Goal: Task Accomplishment & Management: Use online tool/utility

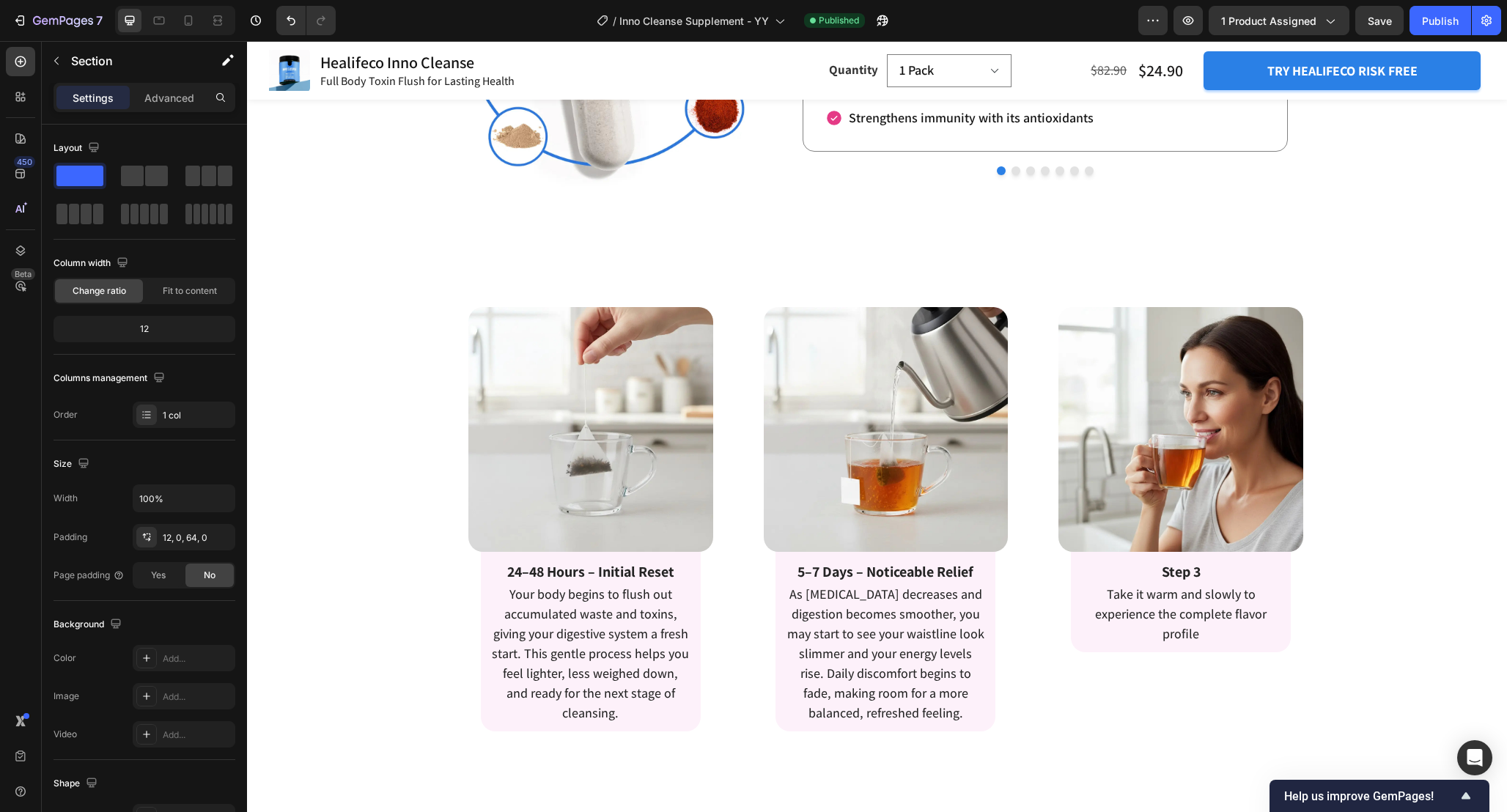
scroll to position [2849, 0]
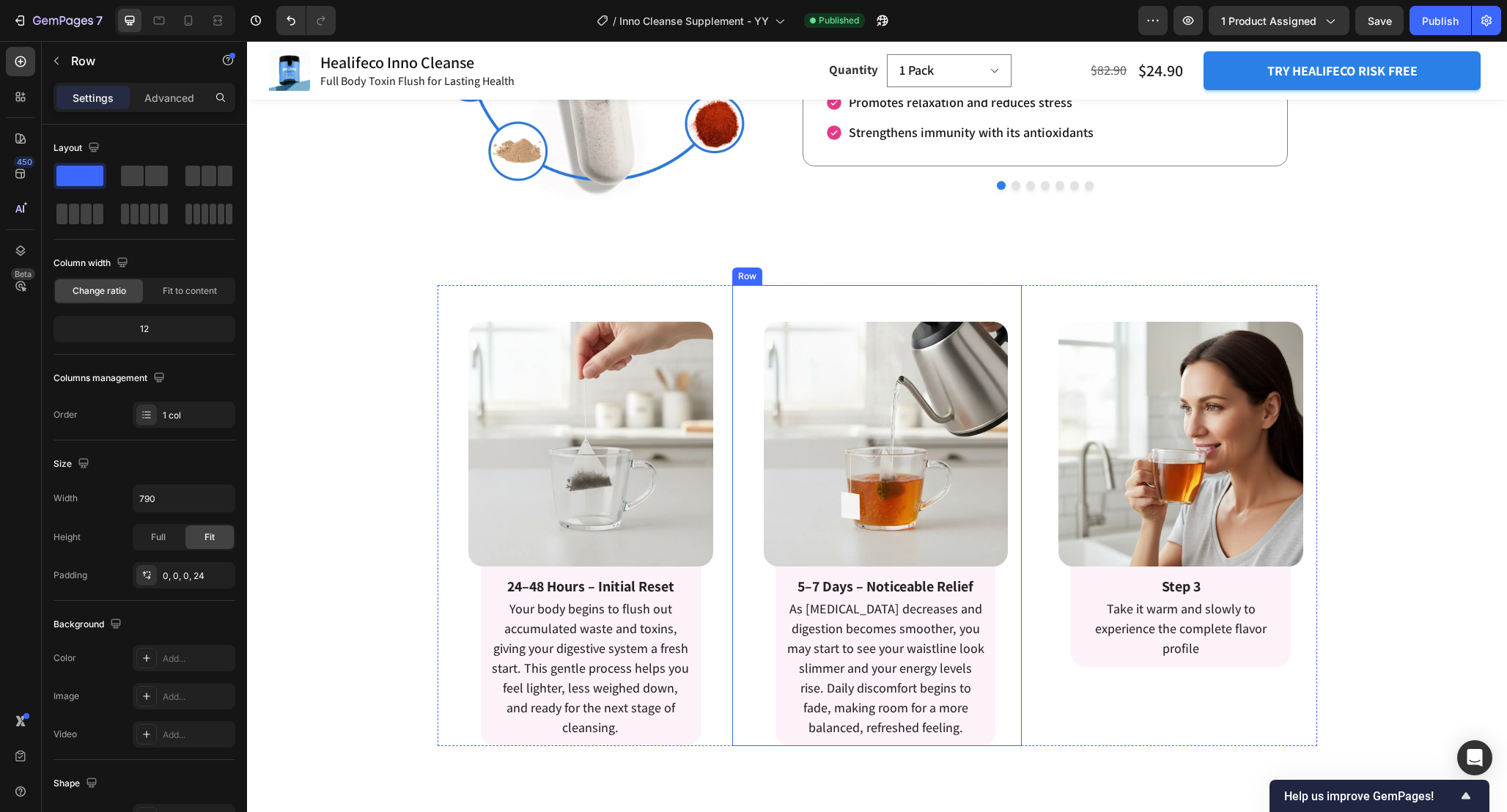
click at [737, 366] on div "Image Row 5–7 Days – Noticeable Relief Text Block As [MEDICAL_DATA] decreases a…" at bounding box center [877, 516] width 290 height 461
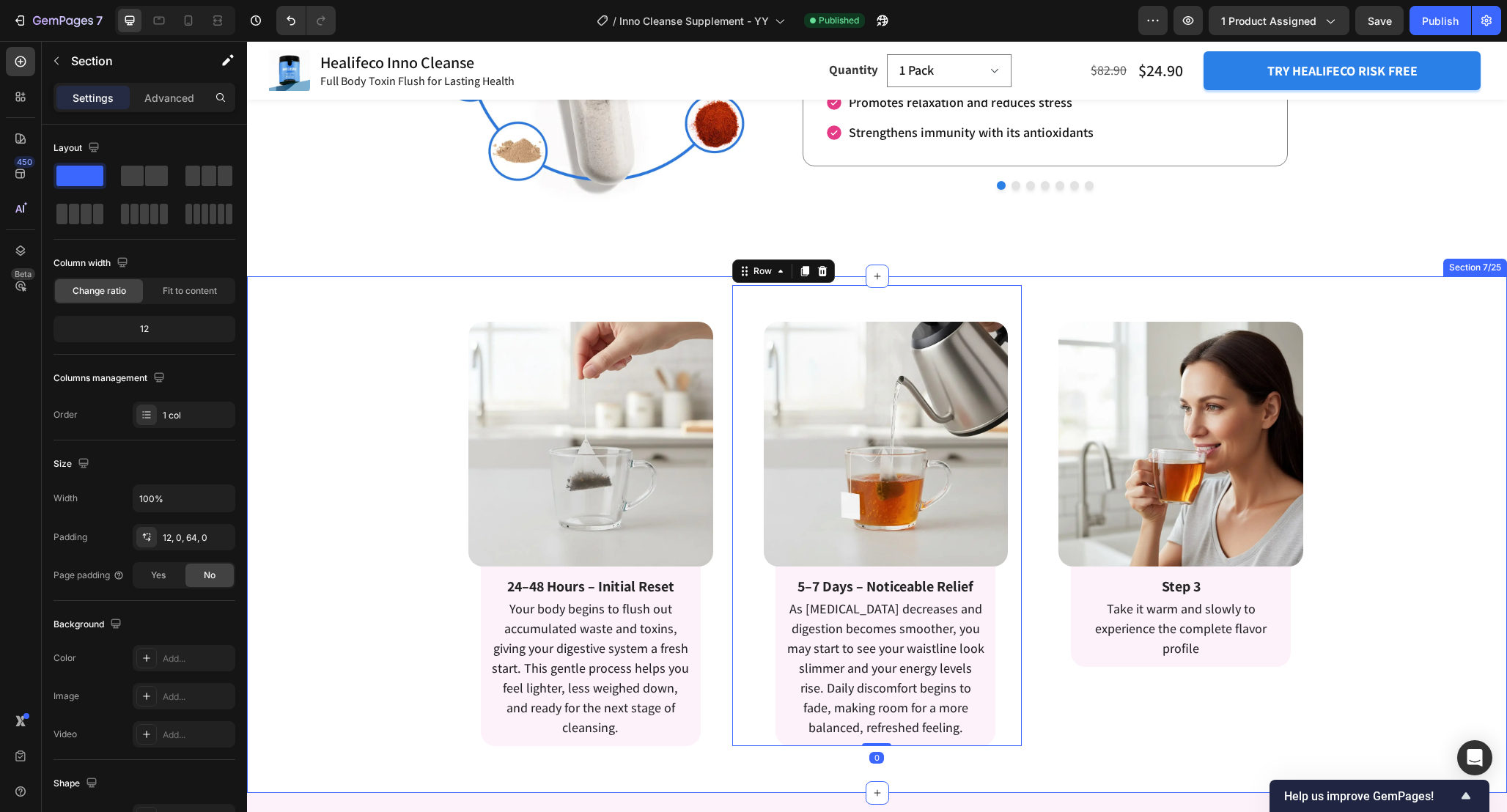
click at [361, 361] on div "Enjoy Detox Tea In 3 Simple Steps Heading Image Step 1 Place the tea bag into a…" at bounding box center [877, 516] width 1260 height 461
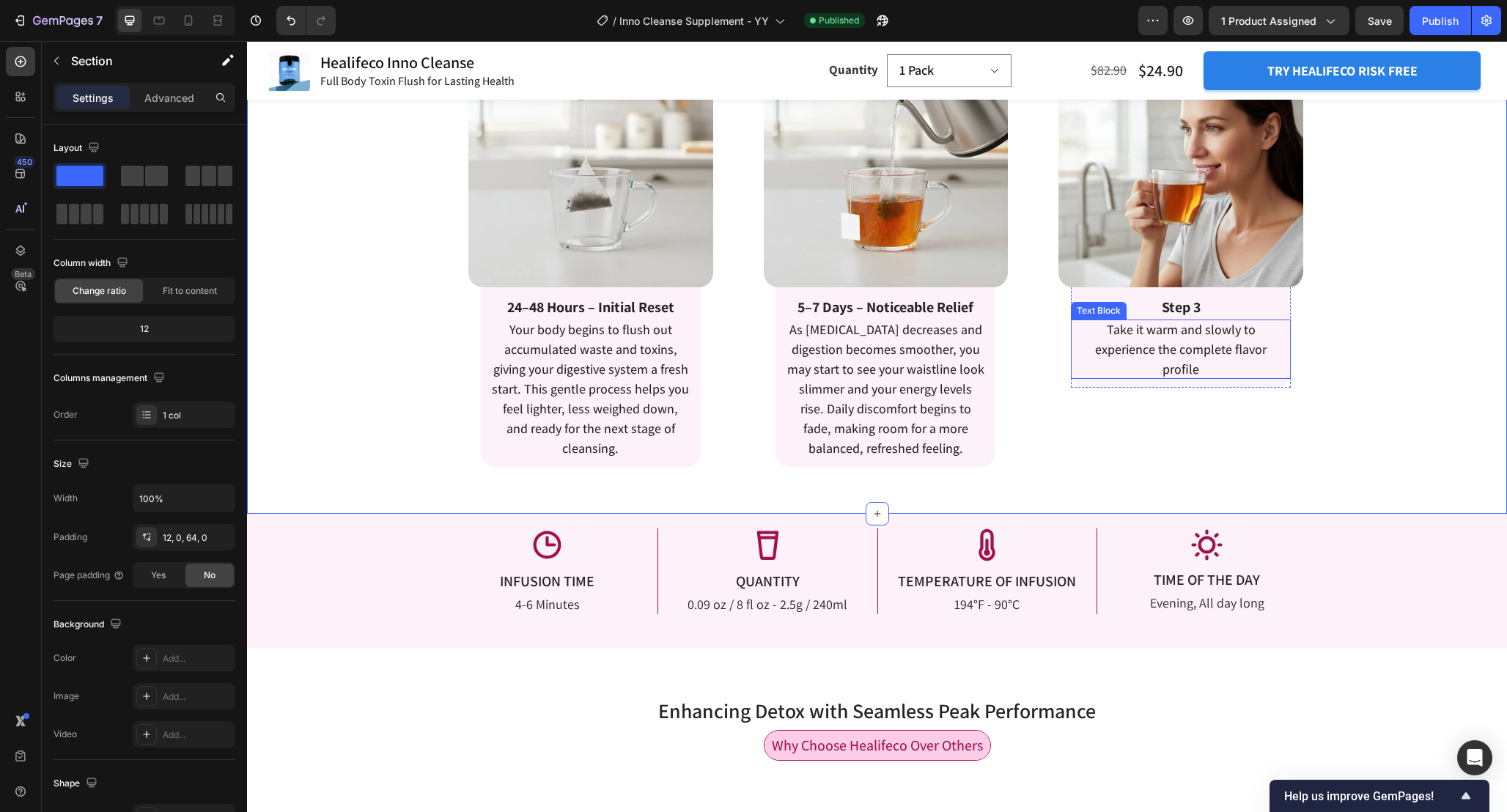
scroll to position [3151, 0]
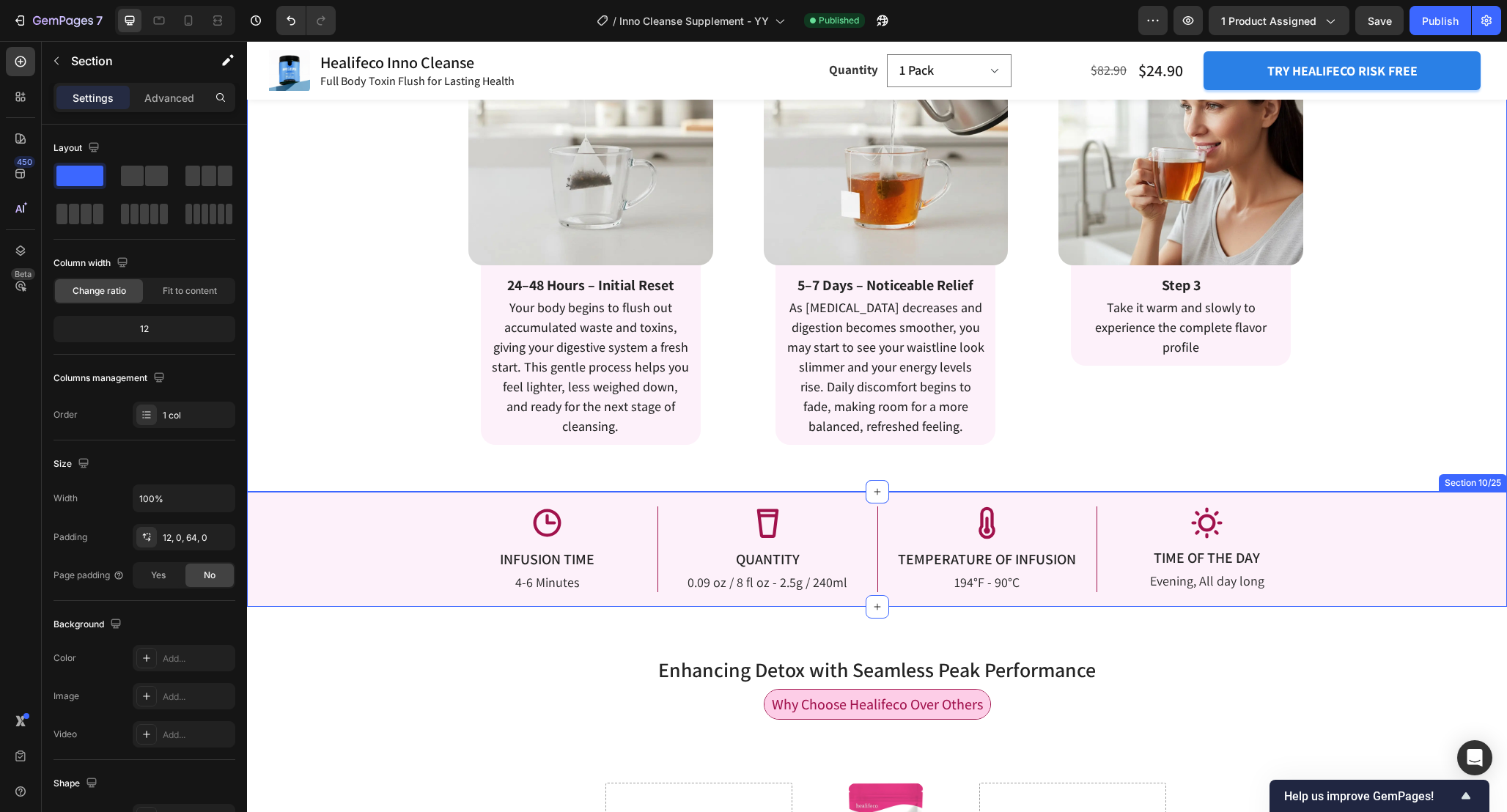
click at [1373, 580] on div "Icon INFUSION TIME Text Block 4-6 Minutes Text Block Icon QUANTITY Text Block 0…" at bounding box center [877, 549] width 1238 height 86
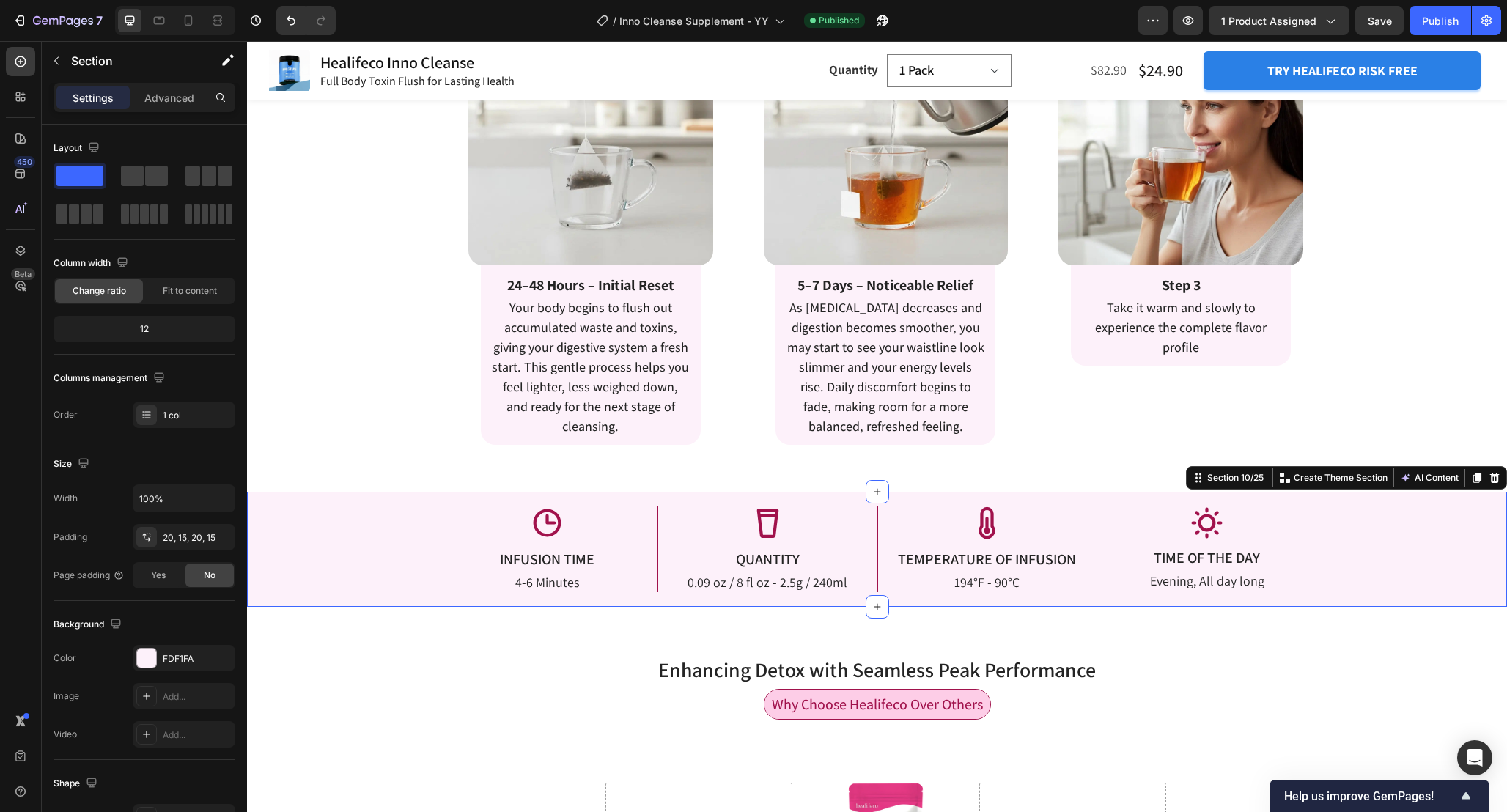
drag, startPoint x: 1496, startPoint y: 478, endPoint x: 1481, endPoint y: 490, distance: 19.2
click at [1496, 478] on icon at bounding box center [1495, 478] width 12 height 12
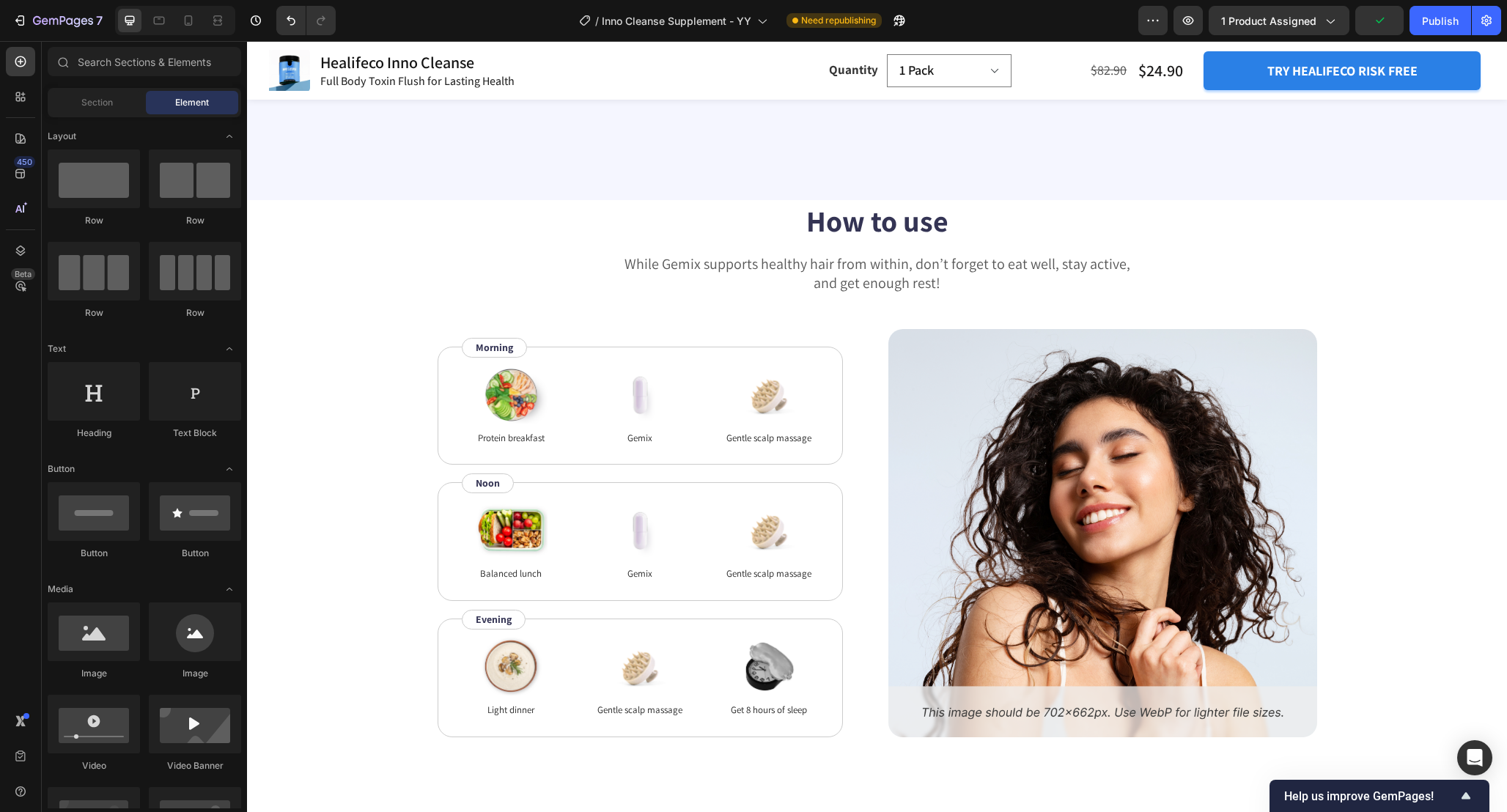
scroll to position [8296, 0]
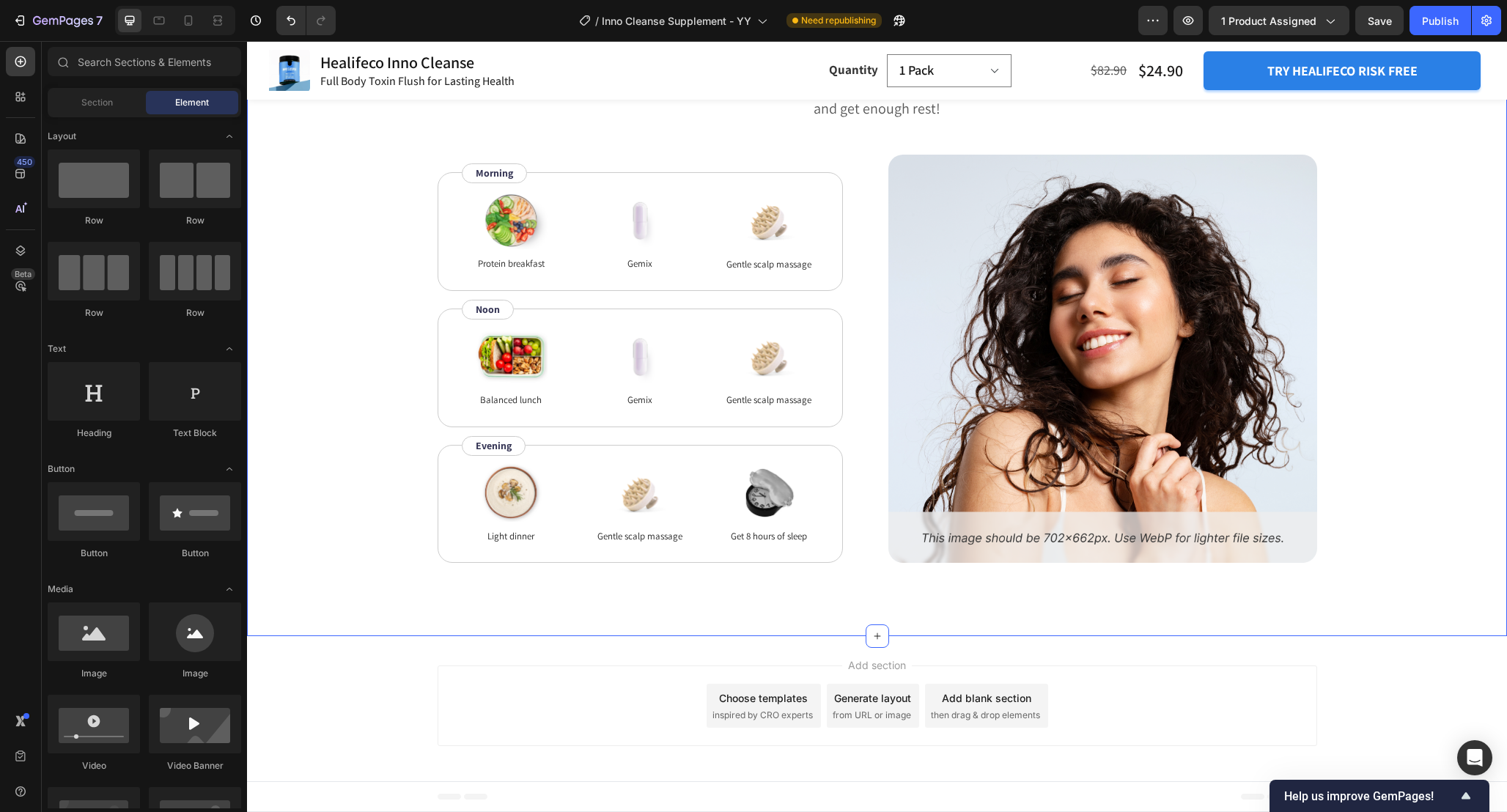
click at [1400, 238] on div "How to use Heading While Gemix supports healthy hair from within, don’t forget …" at bounding box center [877, 294] width 1143 height 537
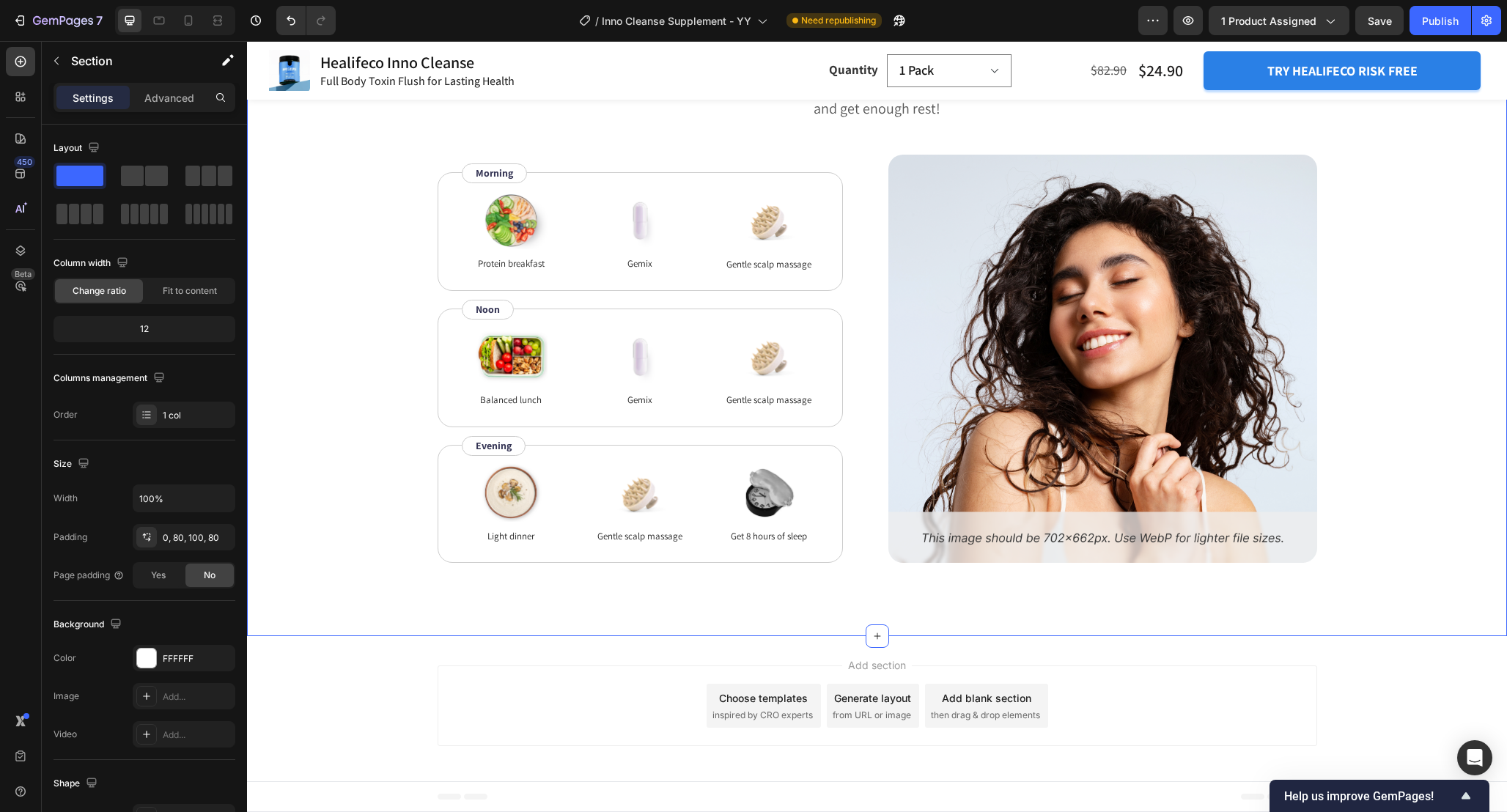
click at [1499, 18] on icon at bounding box center [1495, 12] width 12 height 12
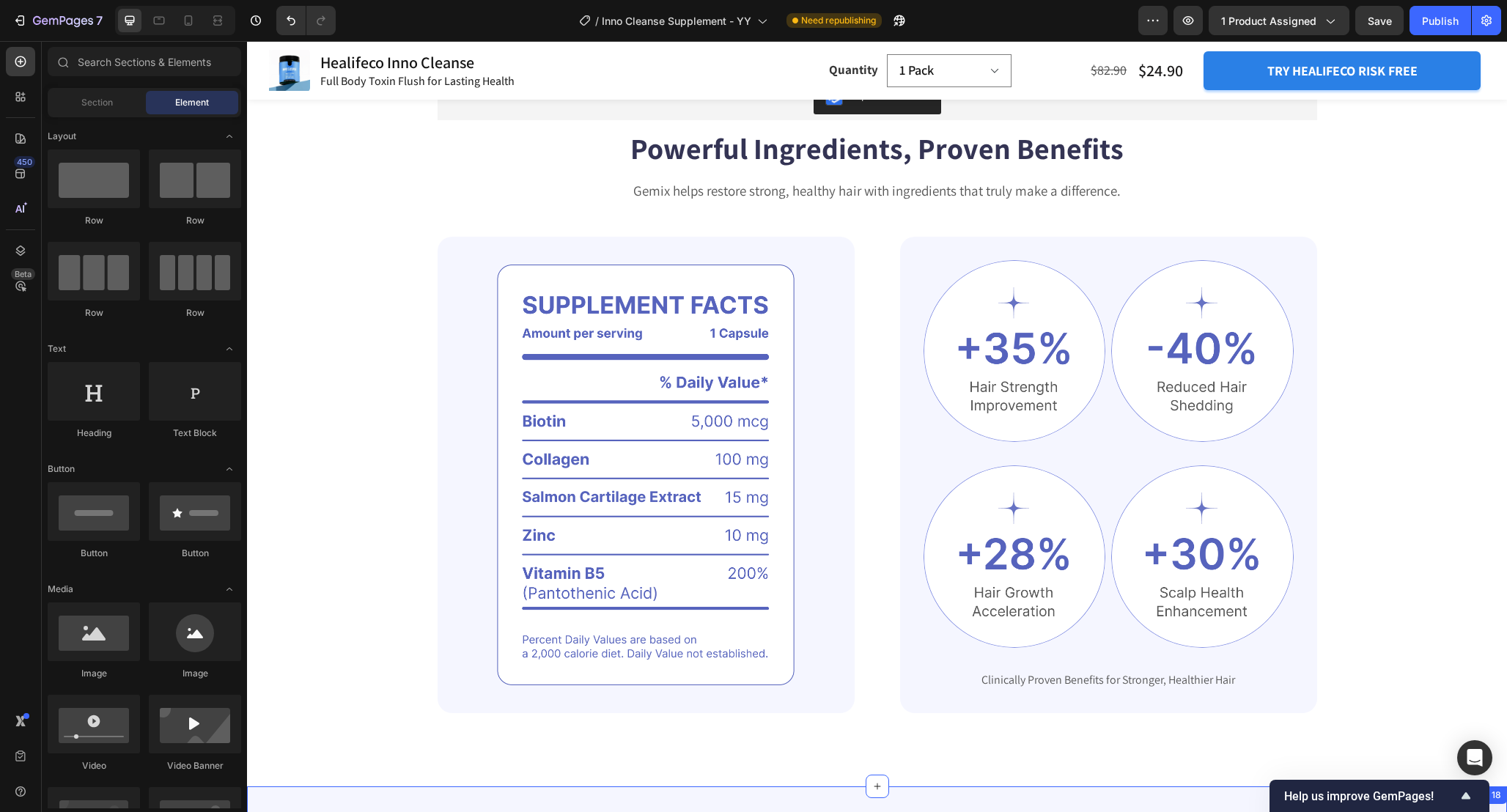
scroll to position [6992, 0]
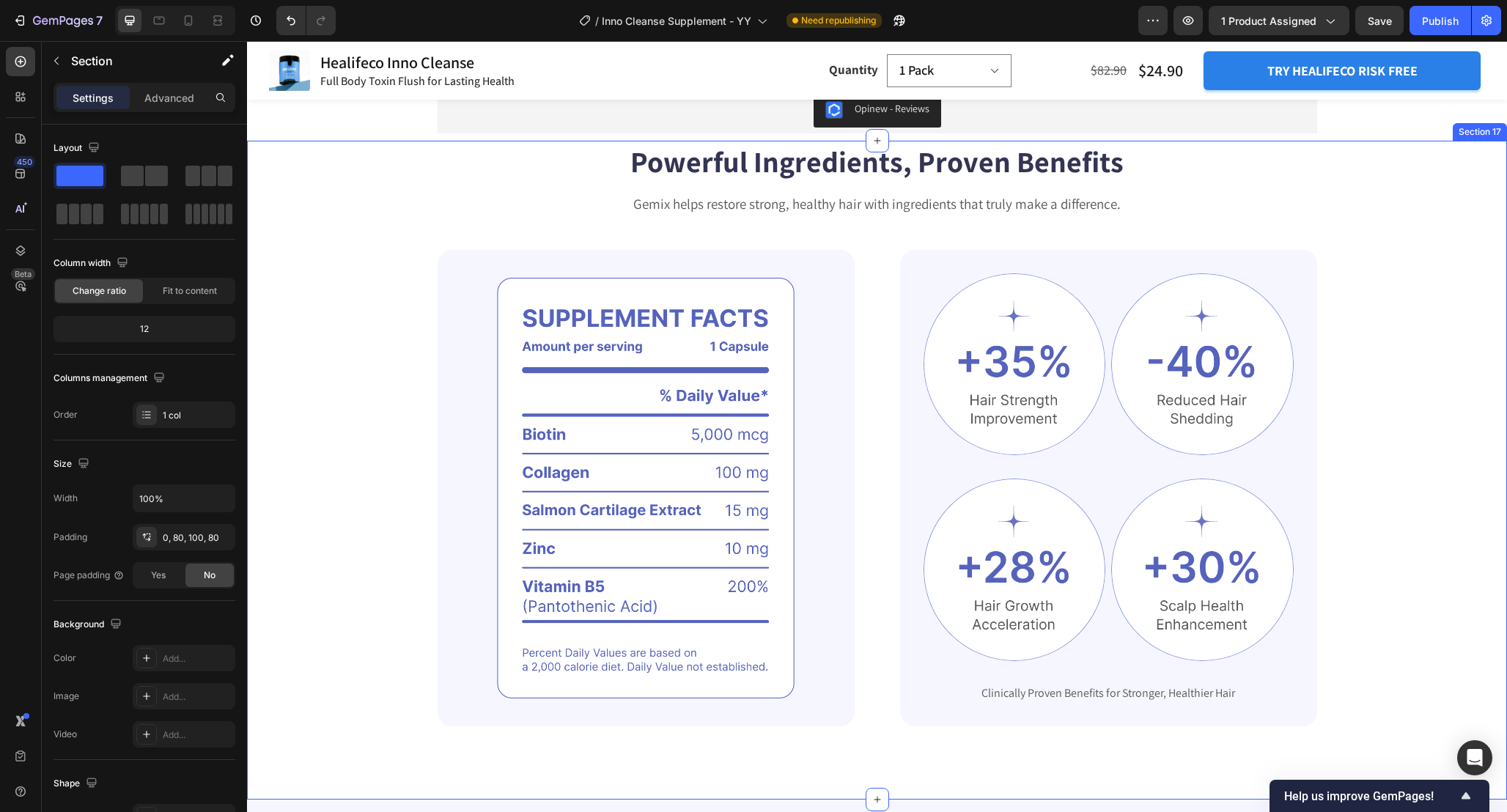
click at [1432, 372] on div "Powerful Ingredients, Proven Benefits Heading Gemix helps restore strong, healt…" at bounding box center [877, 434] width 1143 height 586
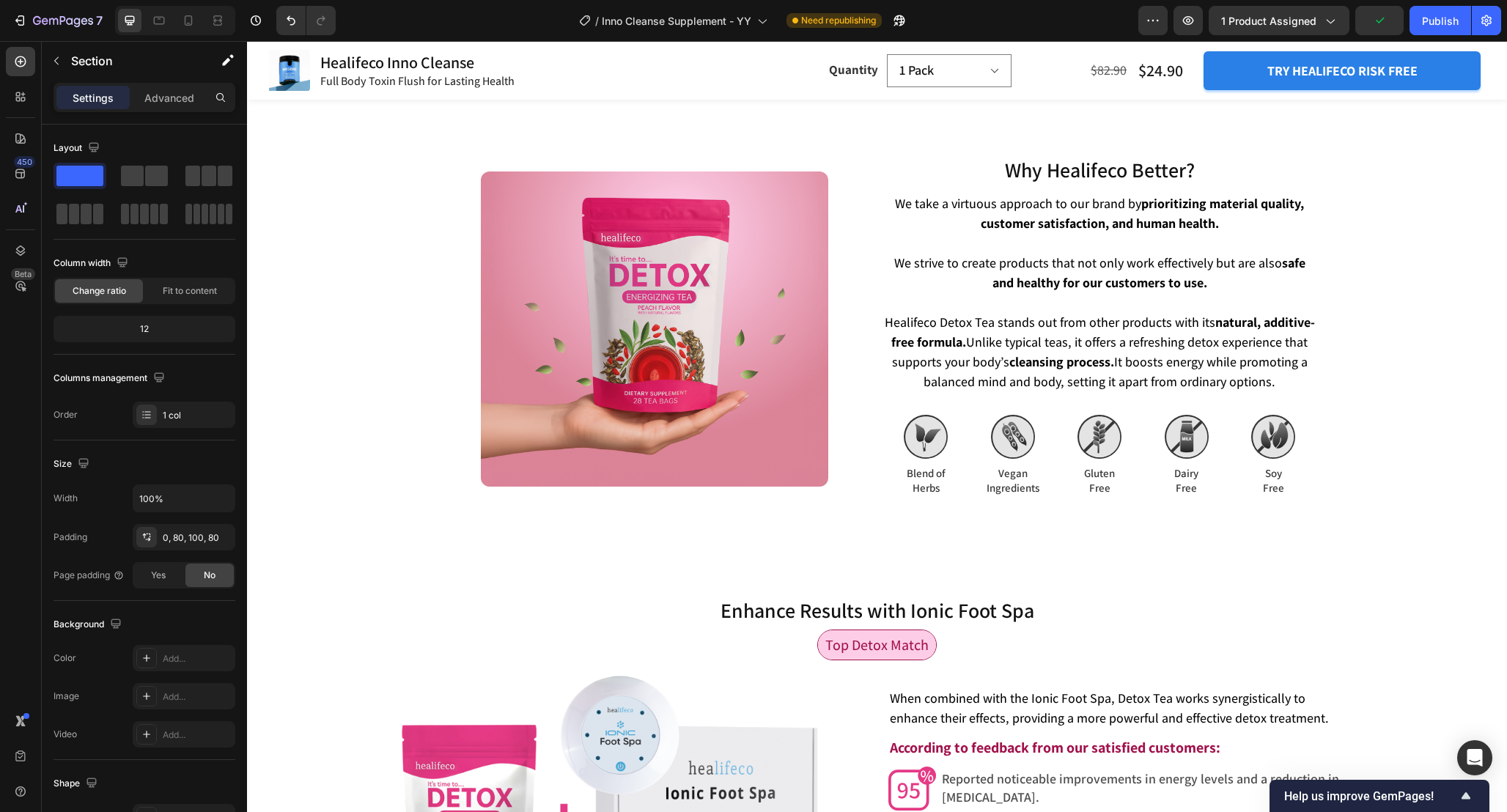
scroll to position [4747, 0]
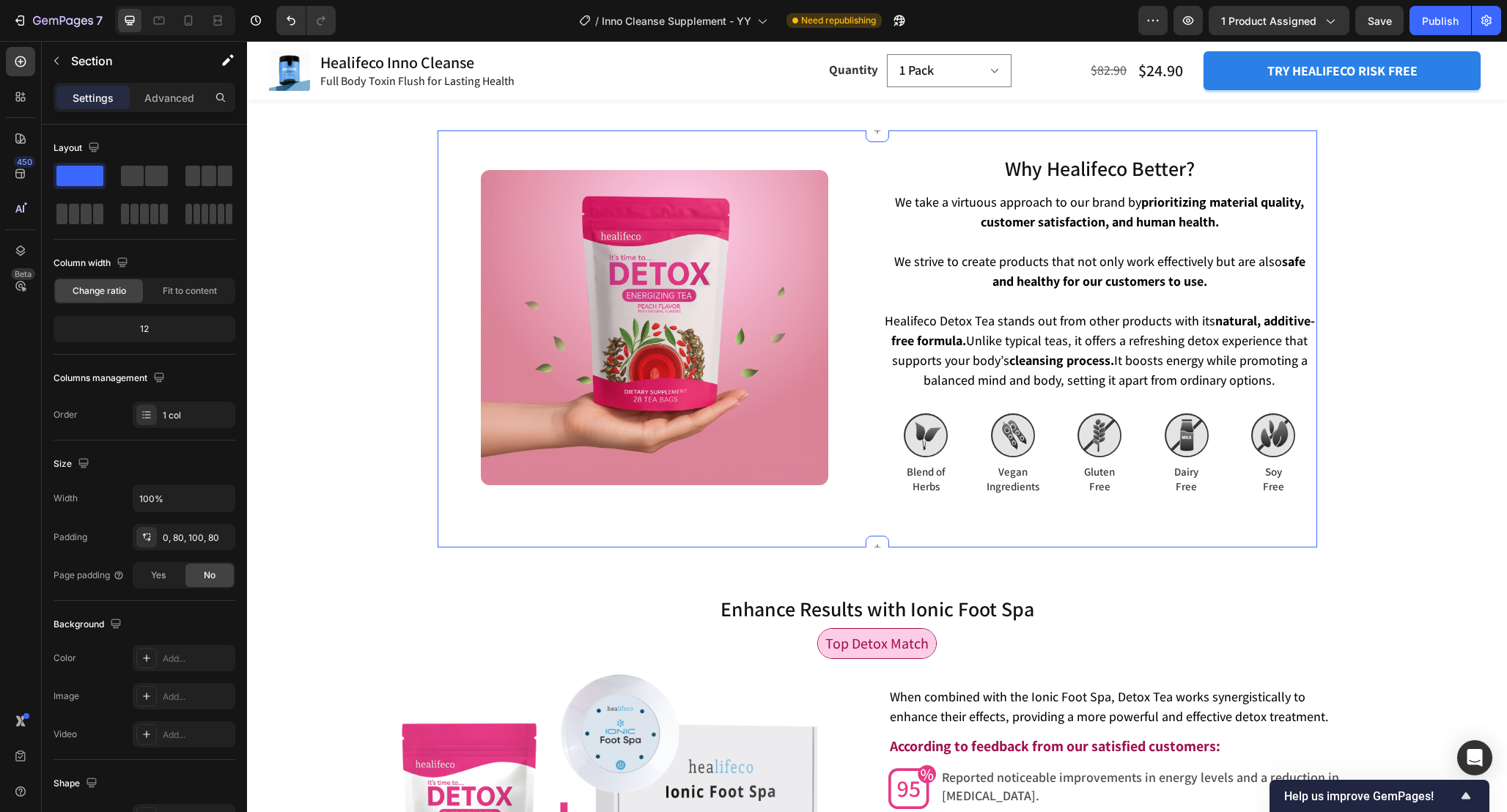
click at [873, 225] on div "Why Healifeco Better? Heading We take a virtuous approach to our brand by prior…" at bounding box center [877, 339] width 879 height 417
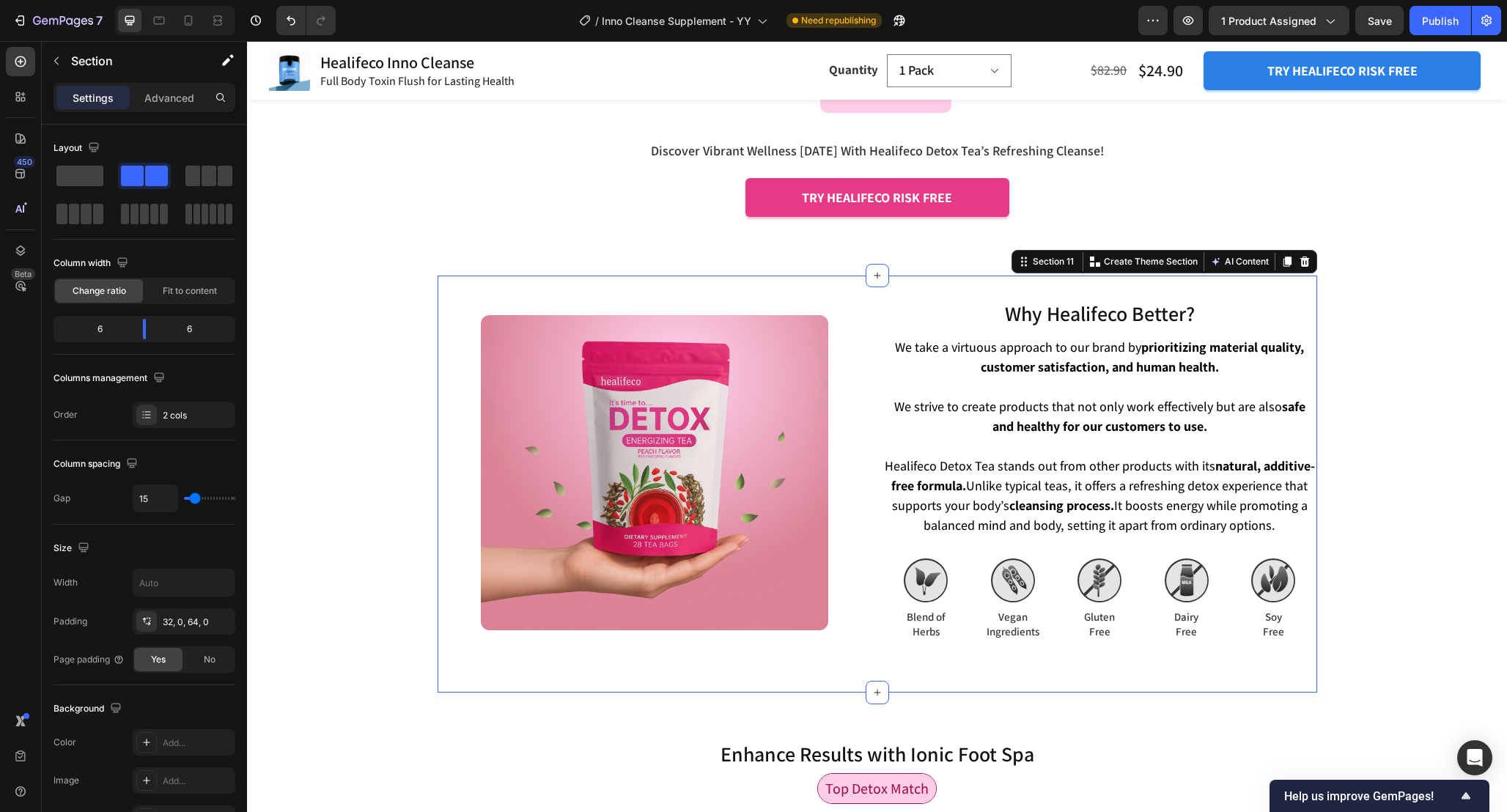
scroll to position [4582, 0]
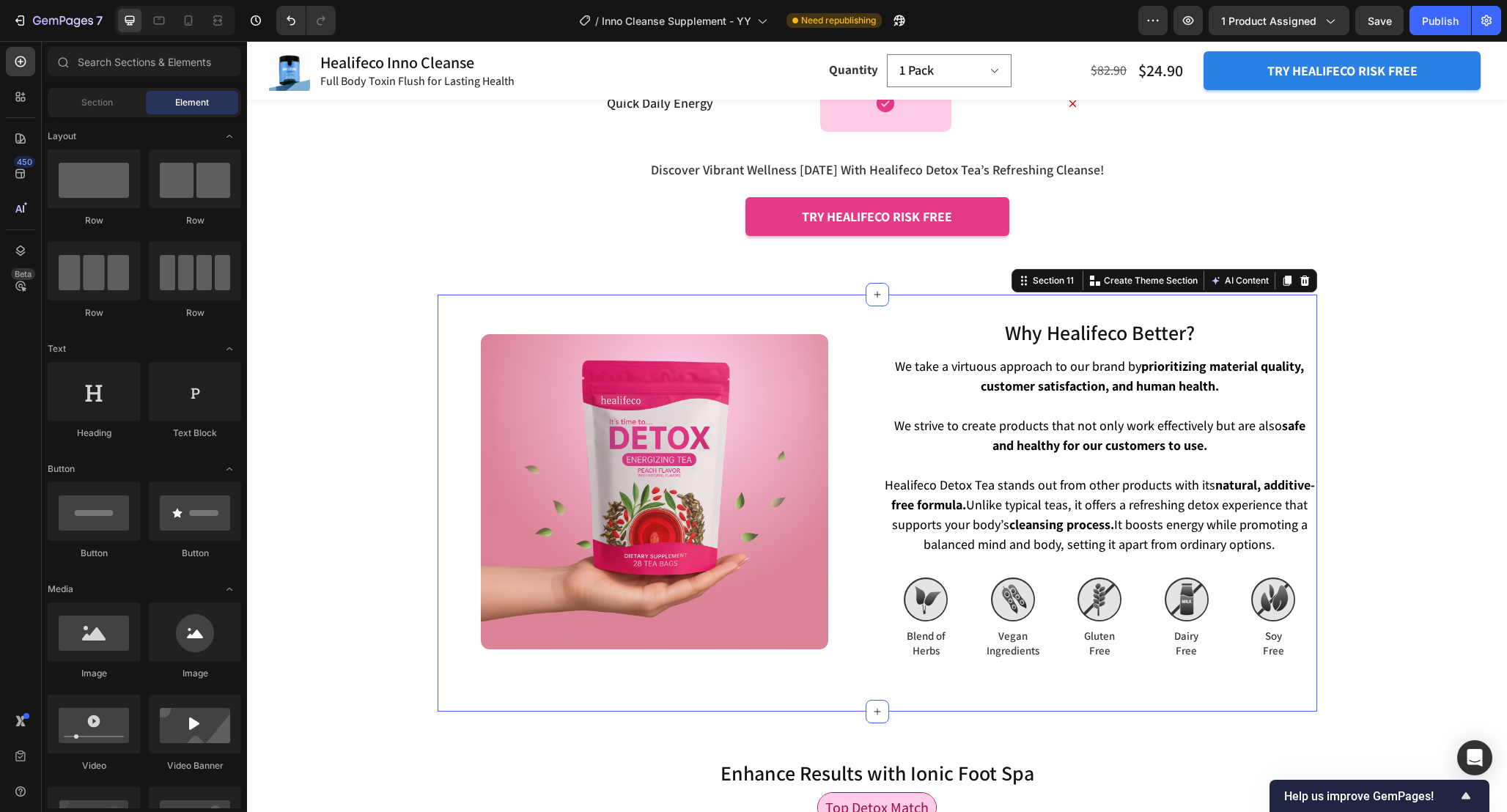
click at [866, 322] on div "Why Healifeco Better? Heading Image" at bounding box center [655, 491] width 434 height 347
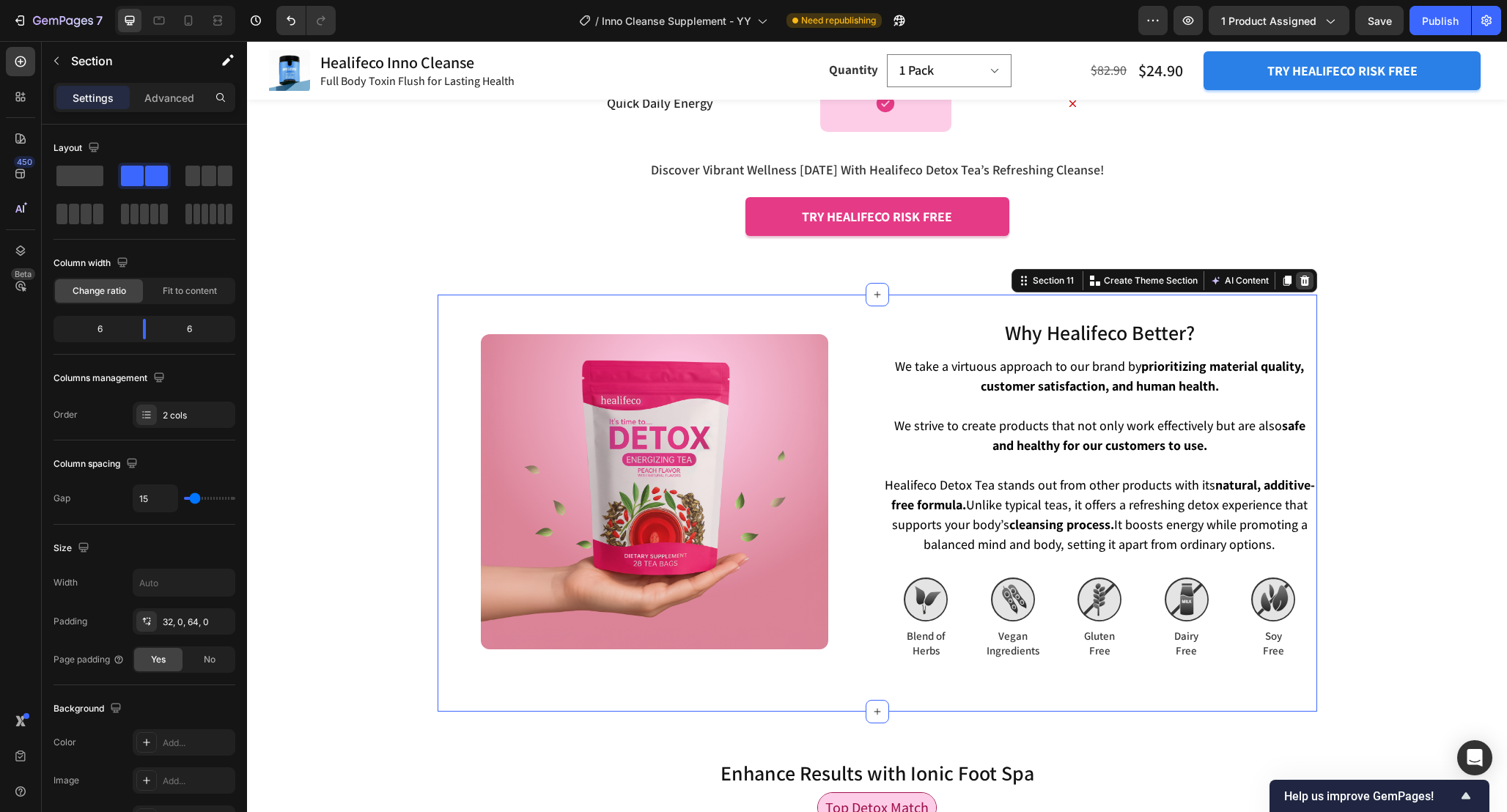
click at [1297, 282] on div at bounding box center [1305, 281] width 18 height 18
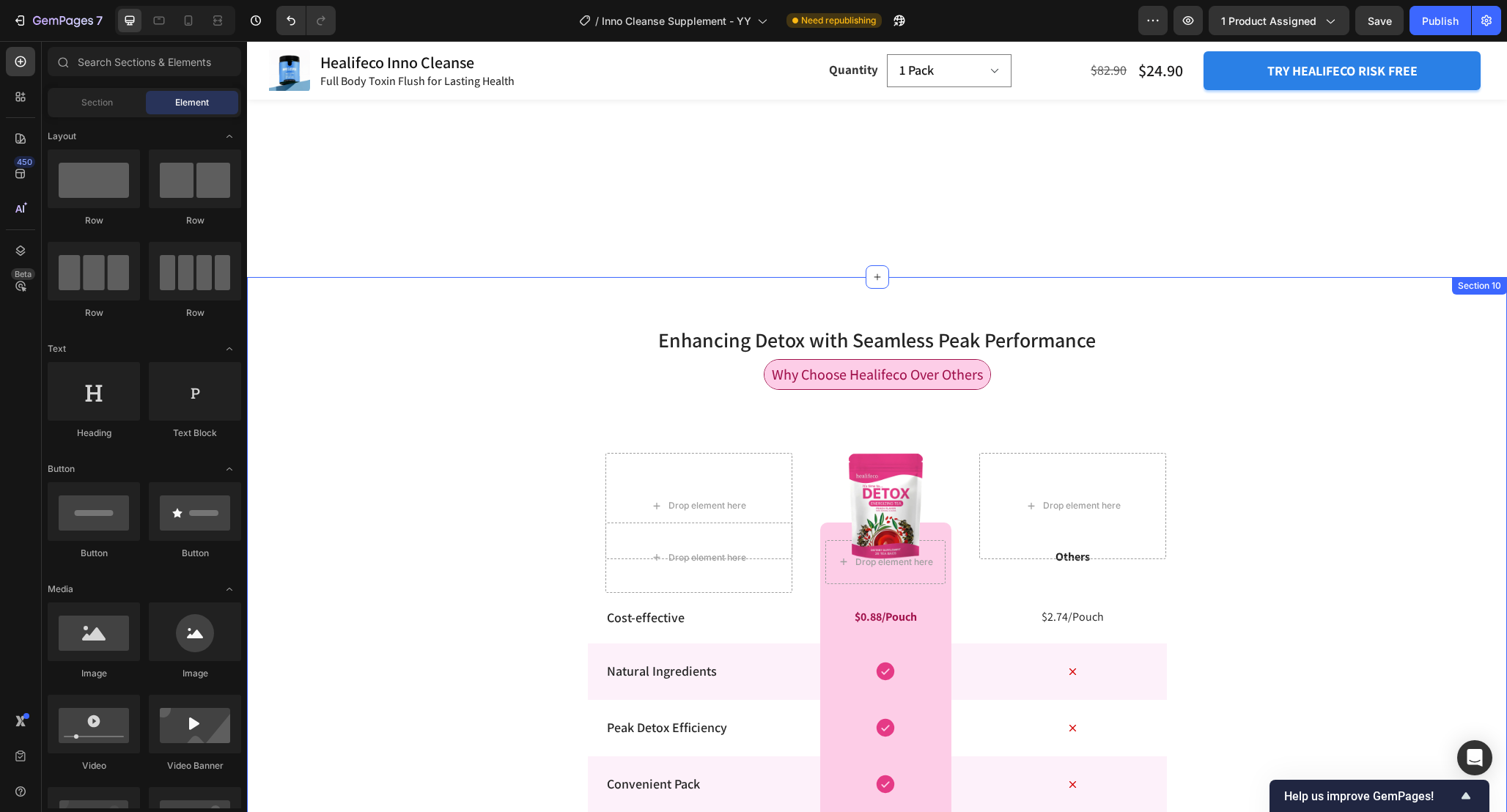
scroll to position [3728, 0]
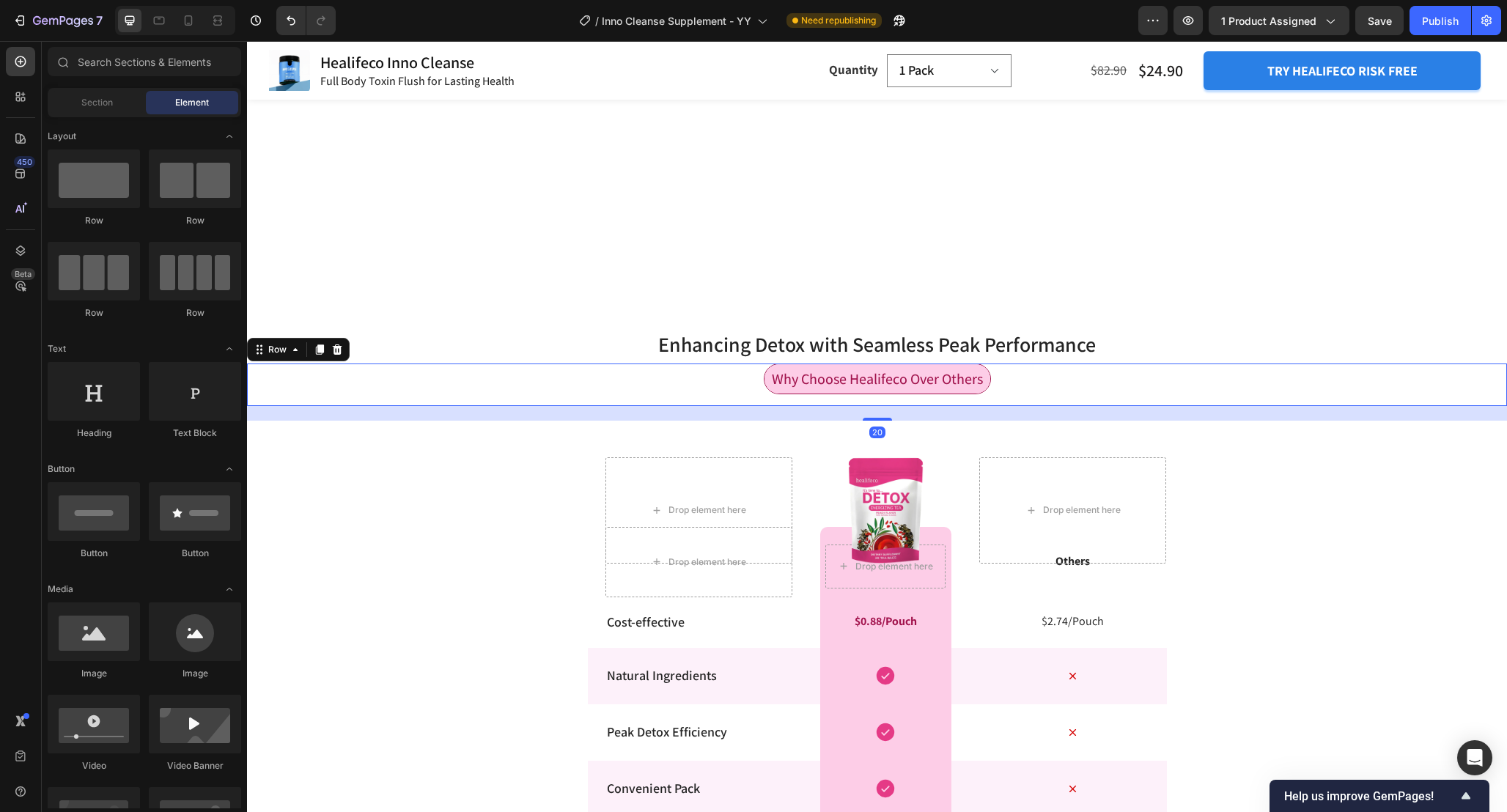
click at [1385, 379] on div "Why Choose Healifeco Over Others Text Block Row 20" at bounding box center [877, 384] width 1260 height 43
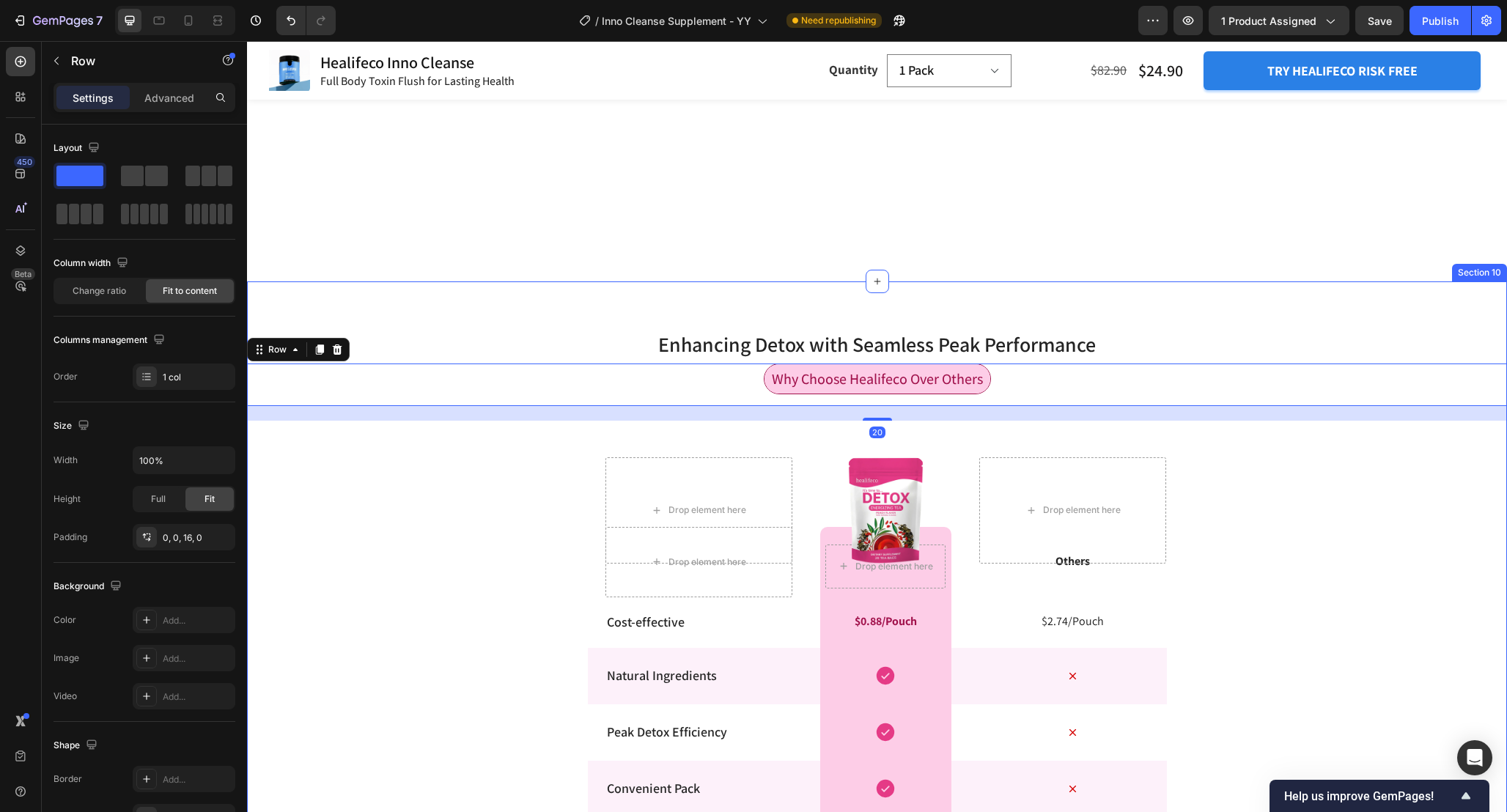
click at [1376, 314] on div "Enhancing Detox with Seamless Peak Performance Heading Row Why Choose Healifeco…" at bounding box center [877, 716] width 1260 height 821
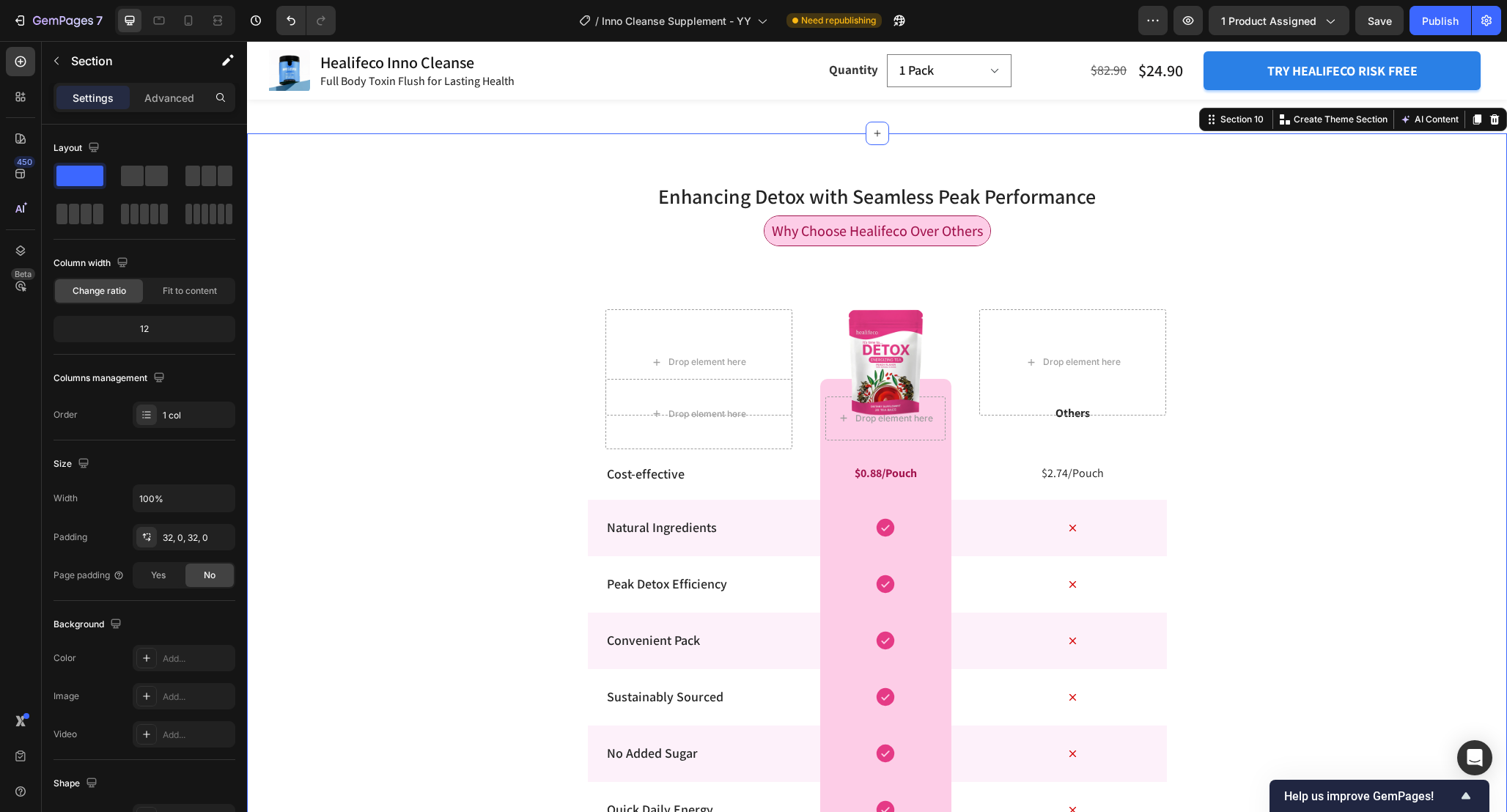
scroll to position [3878, 0]
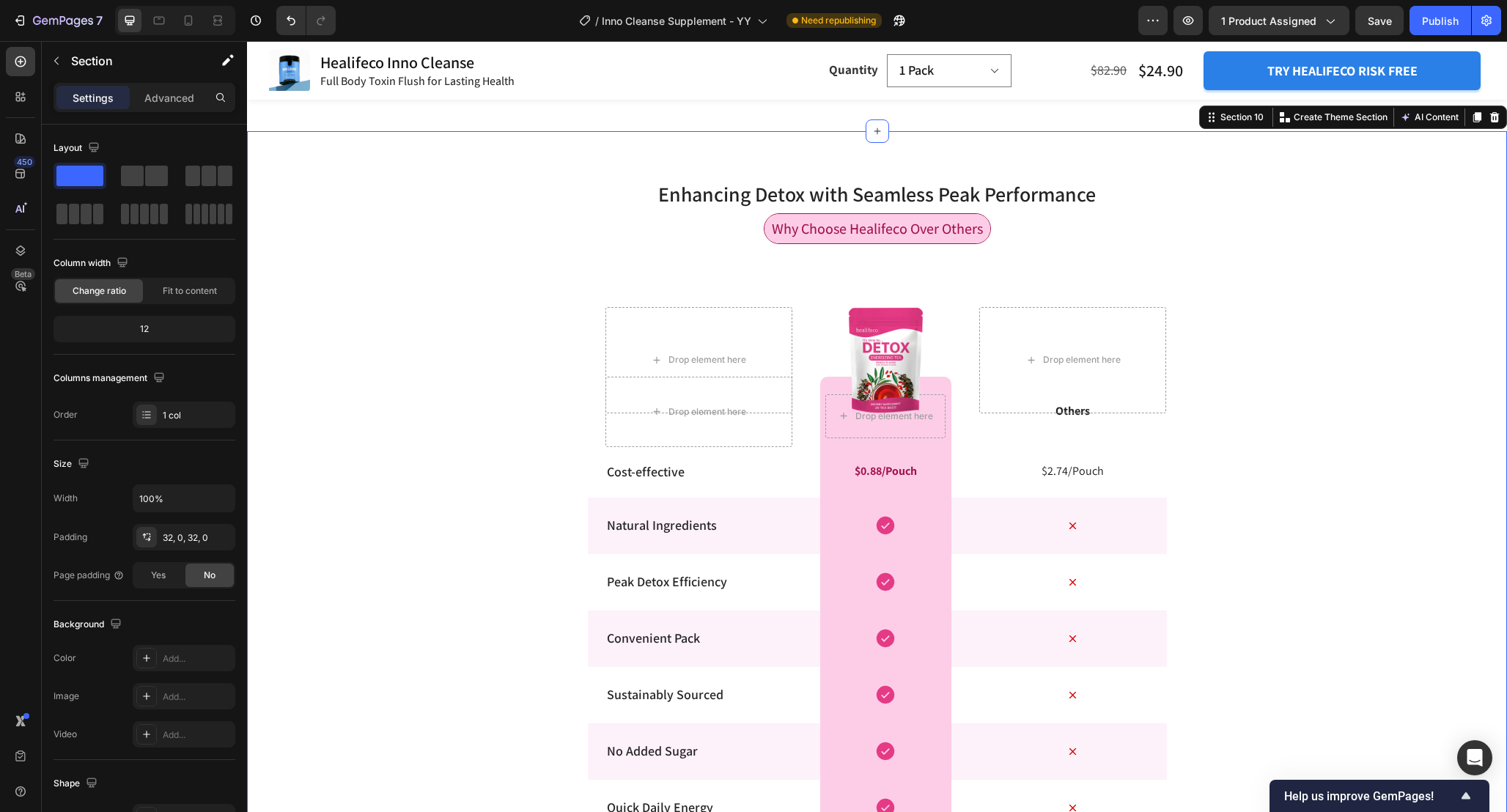
click at [1442, 184] on div "Enhancing Detox with Seamless Peak Performance Heading Row Why Choose Healifeco…" at bounding box center [877, 565] width 1260 height 821
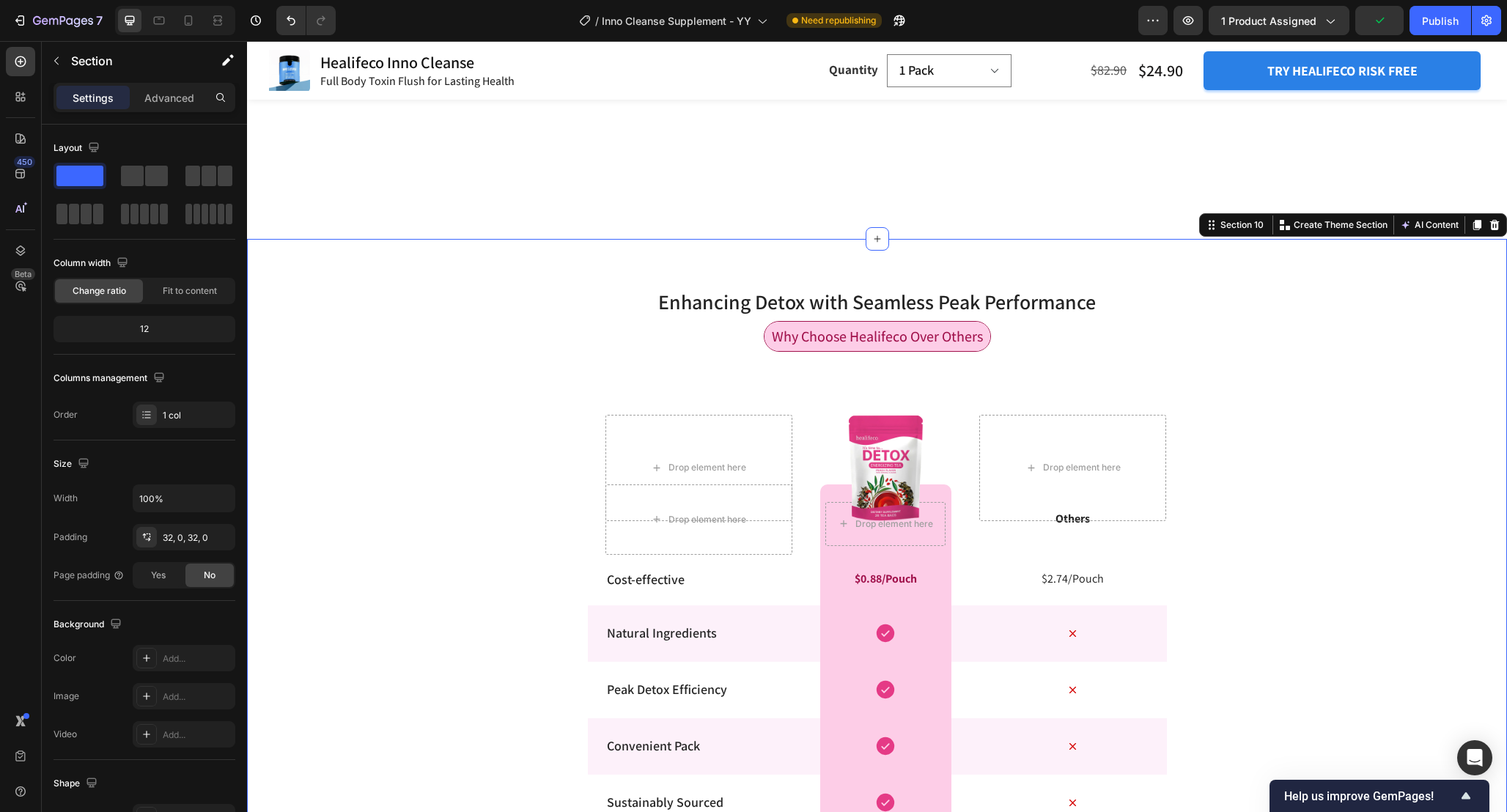
scroll to position [3761, 0]
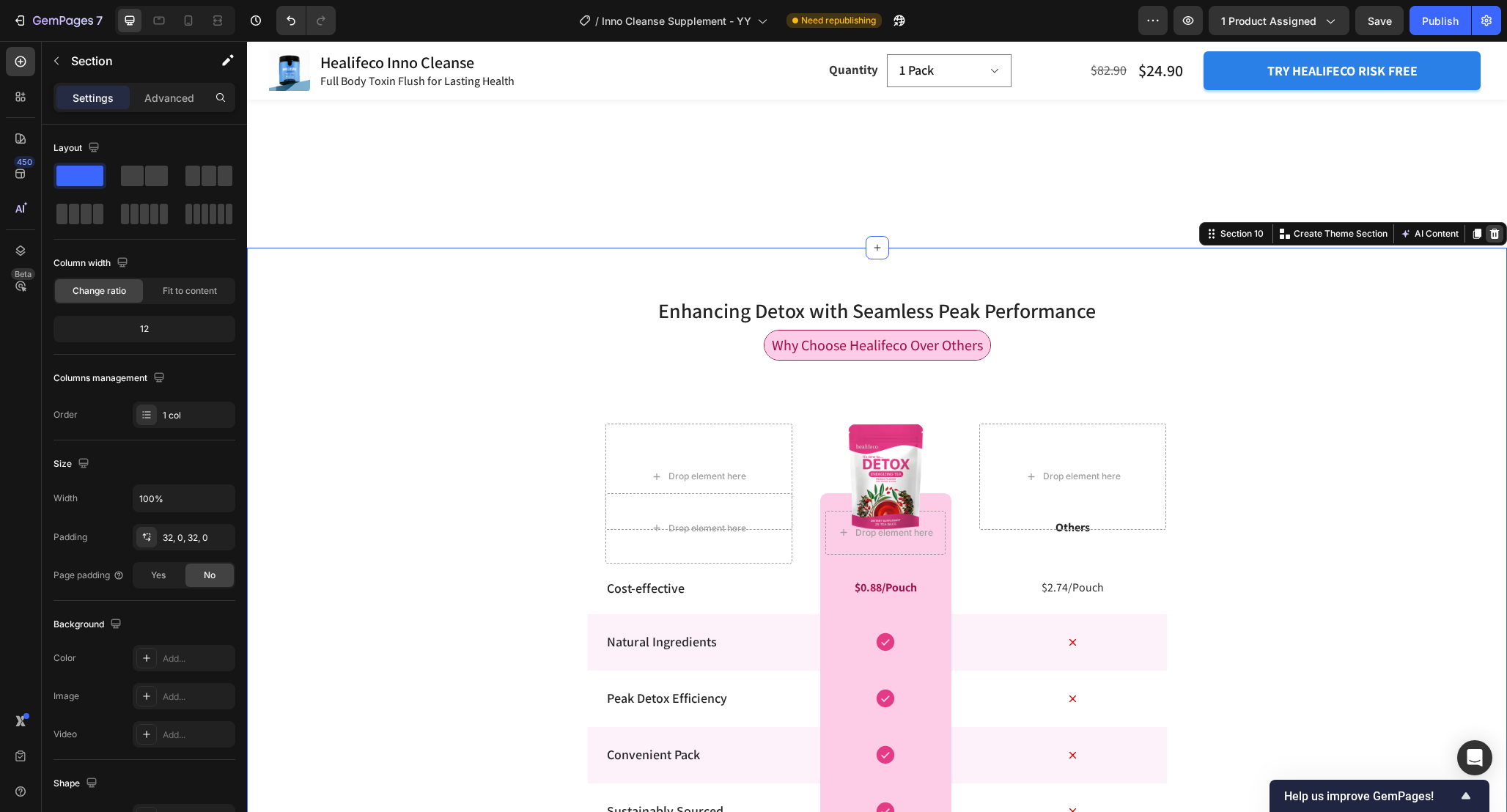
click at [1489, 248] on div "Enhancing Detox with Seamless Peak Performance Heading Row Why Choose Healifeco…" at bounding box center [877, 681] width 1260 height 868
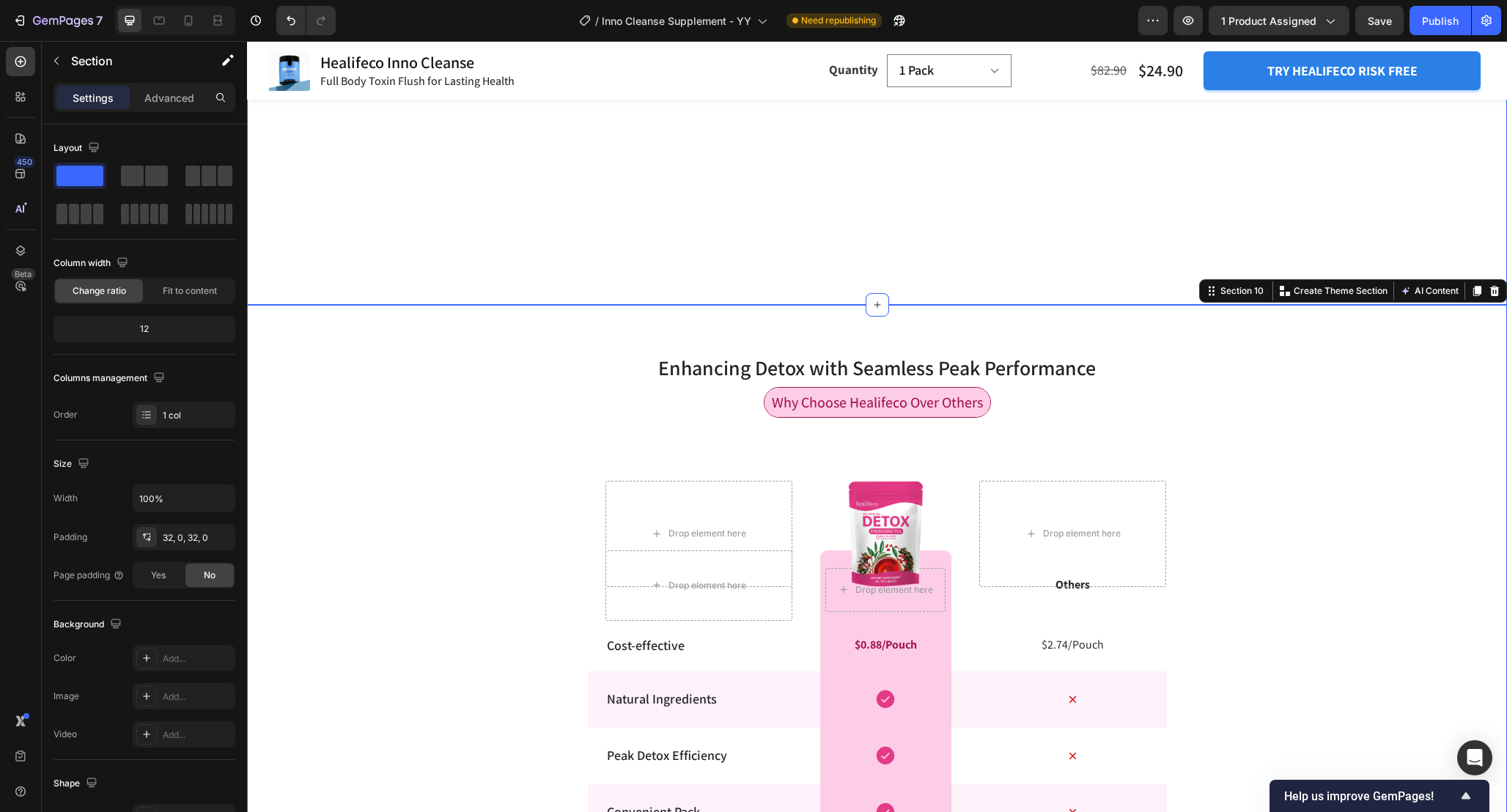
click at [1215, 197] on div "happy customers all around the world Heading Image Icon Icon Icon Icon Icon Ico…" at bounding box center [877, 122] width 1260 height 366
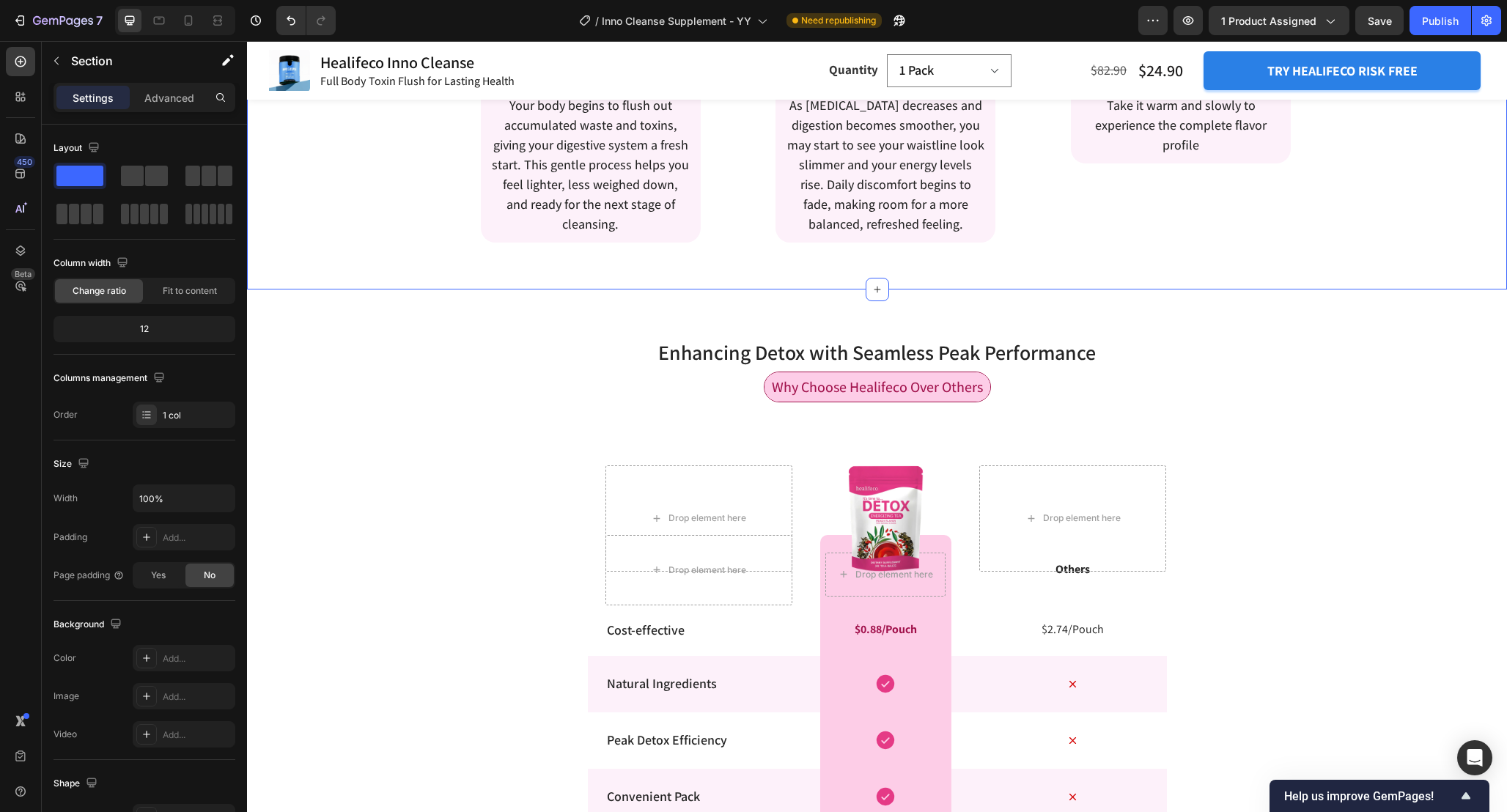
scroll to position [3355, 0]
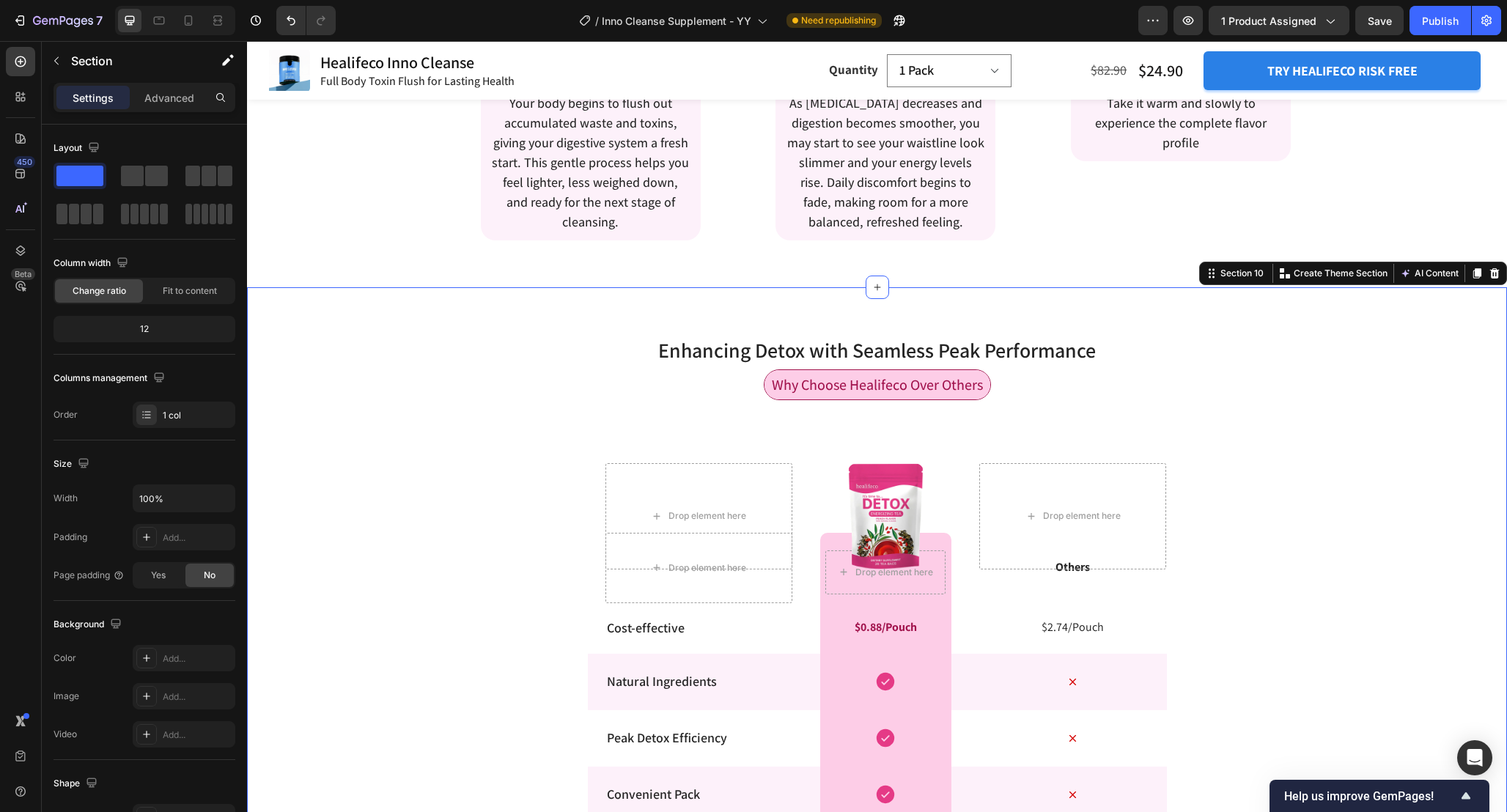
click at [1267, 368] on div "Enhancing Detox with Seamless Peak Performance Heading Row Why Choose Healifeco…" at bounding box center [877, 721] width 1260 height 821
click at [1492, 275] on icon at bounding box center [1495, 273] width 12 height 12
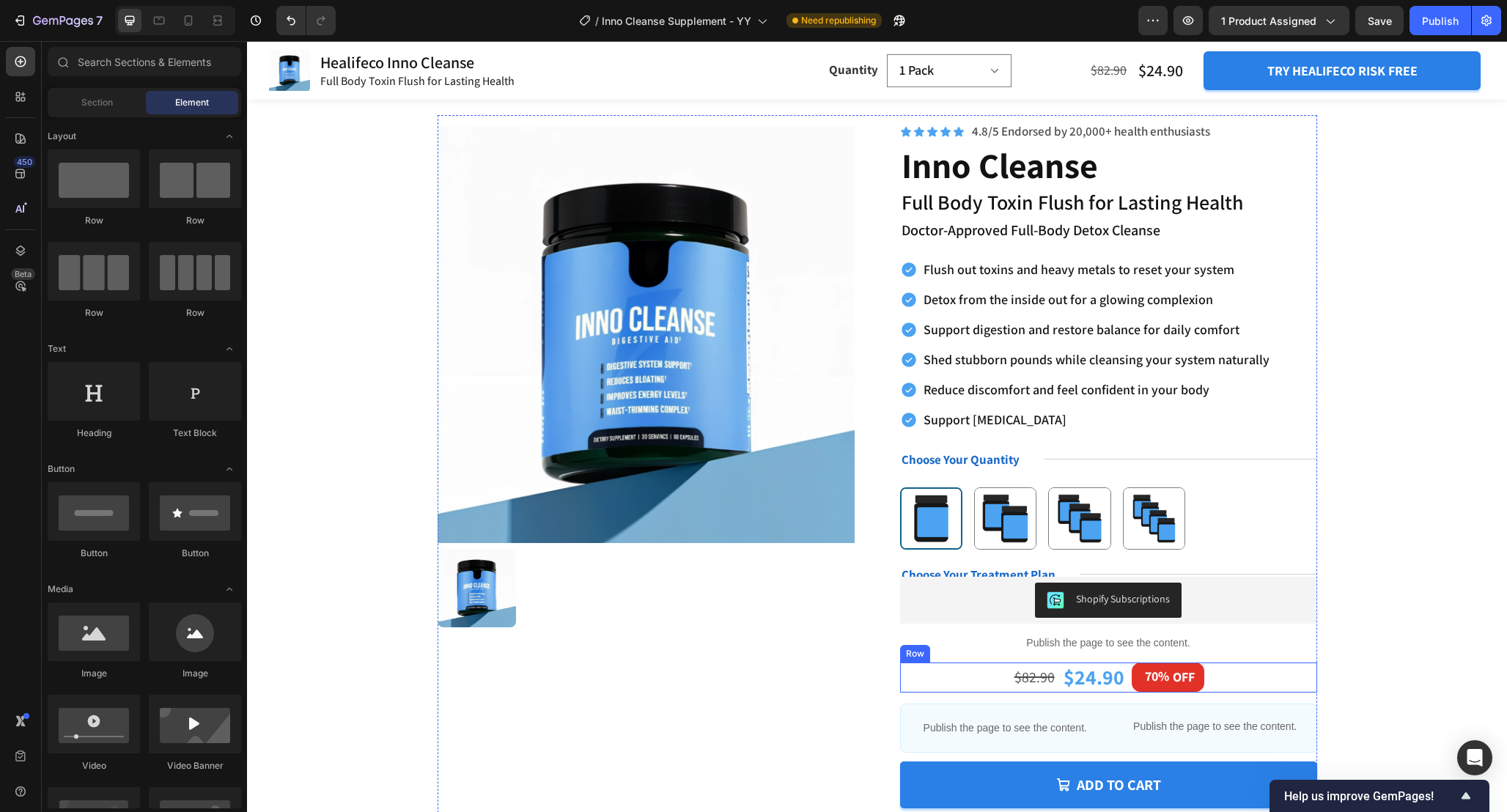
scroll to position [0, 0]
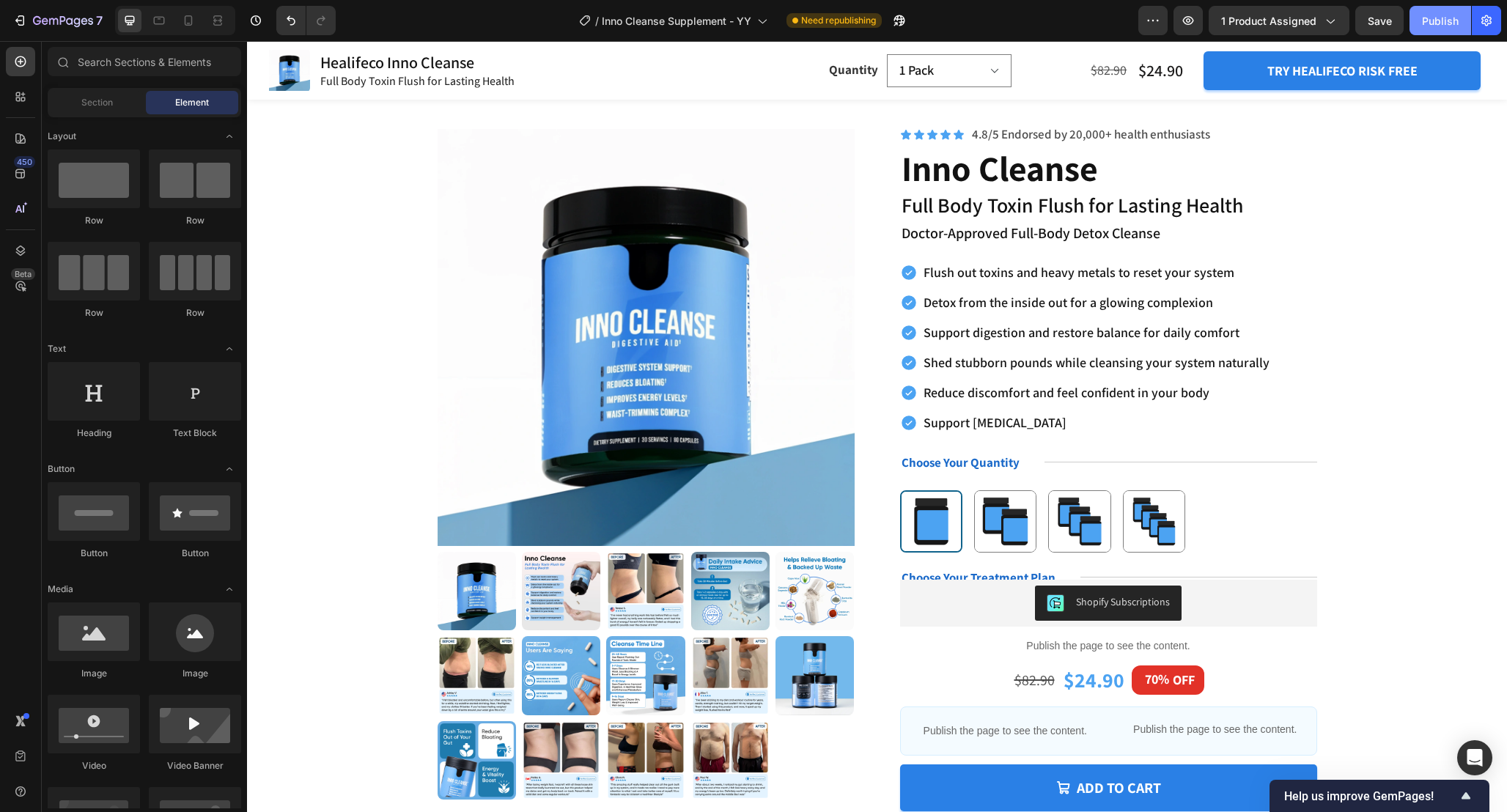
click at [1429, 25] on div "Publish" at bounding box center [1440, 21] width 37 height 16
click at [887, 20] on icon "button" at bounding box center [883, 21] width 15 height 15
